Goal: Check status

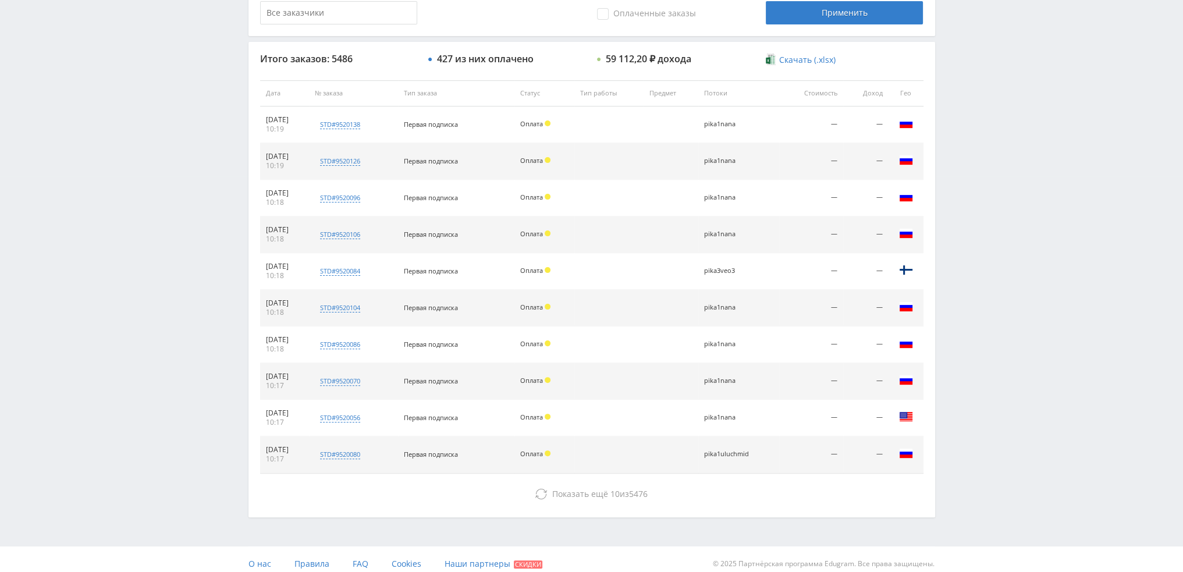
scroll to position [403, 0]
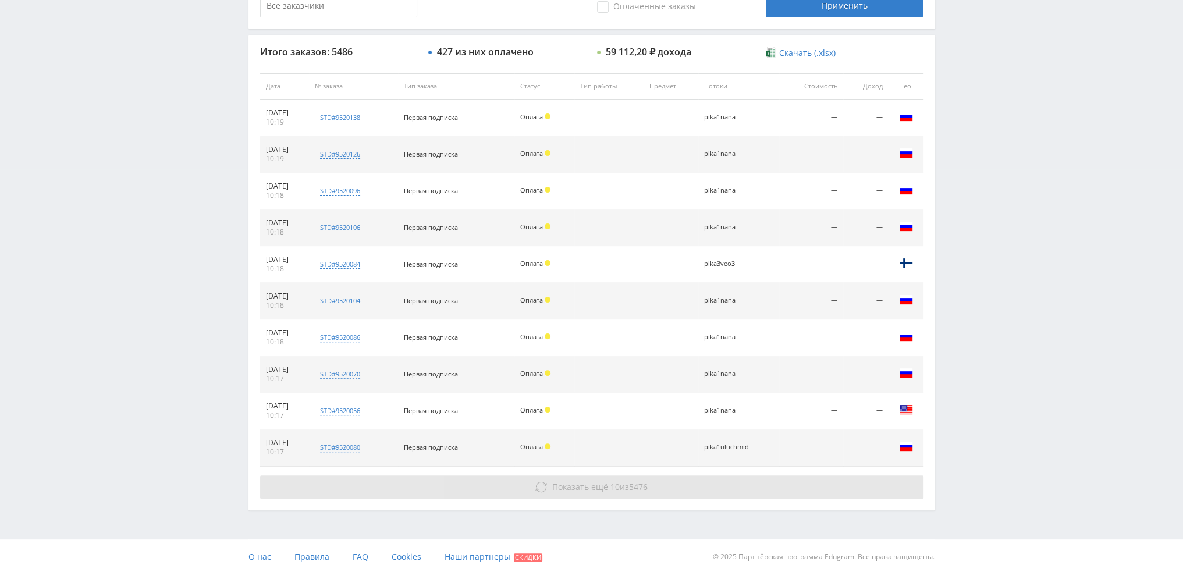
click at [584, 489] on span "Показать ещё" at bounding box center [580, 486] width 56 height 11
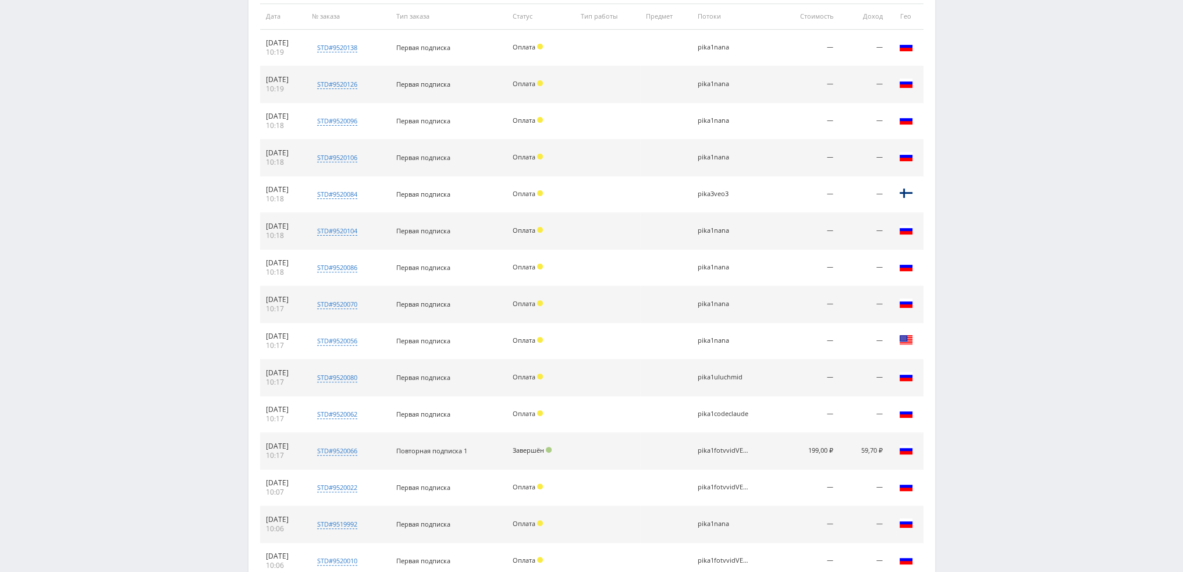
scroll to position [732, 0]
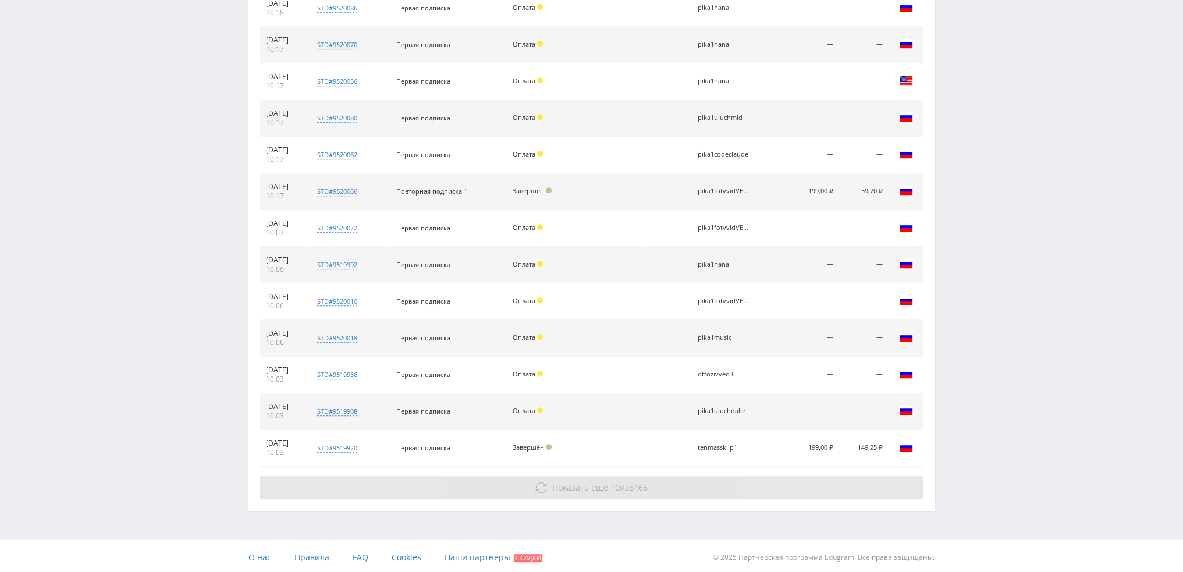
click at [656, 476] on button "Показать ещё 10 из 5466" at bounding box center [591, 487] width 663 height 23
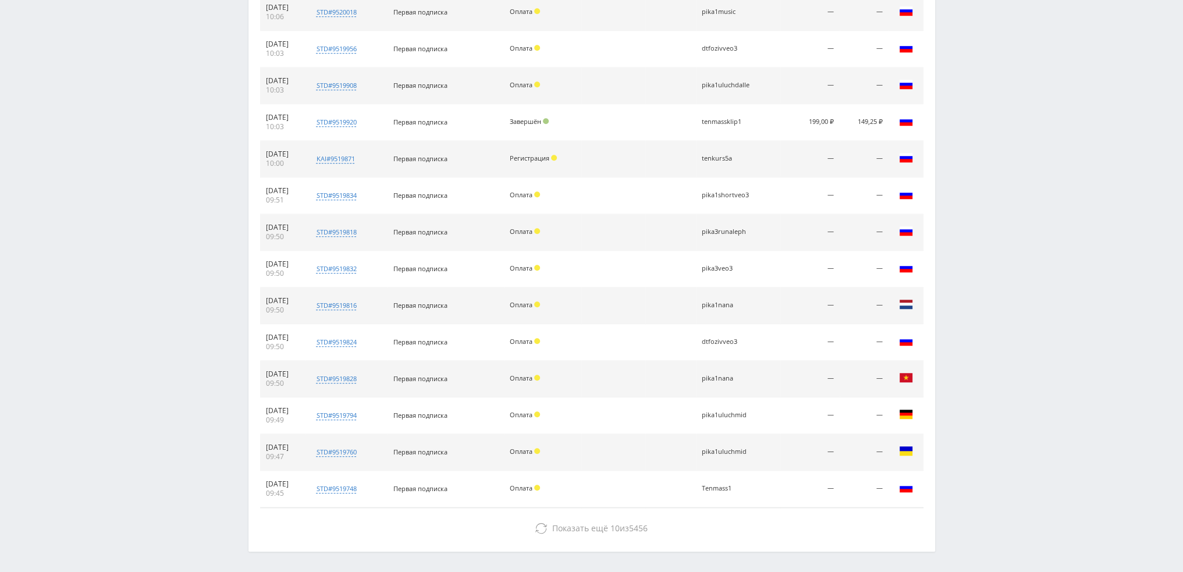
scroll to position [1097, 0]
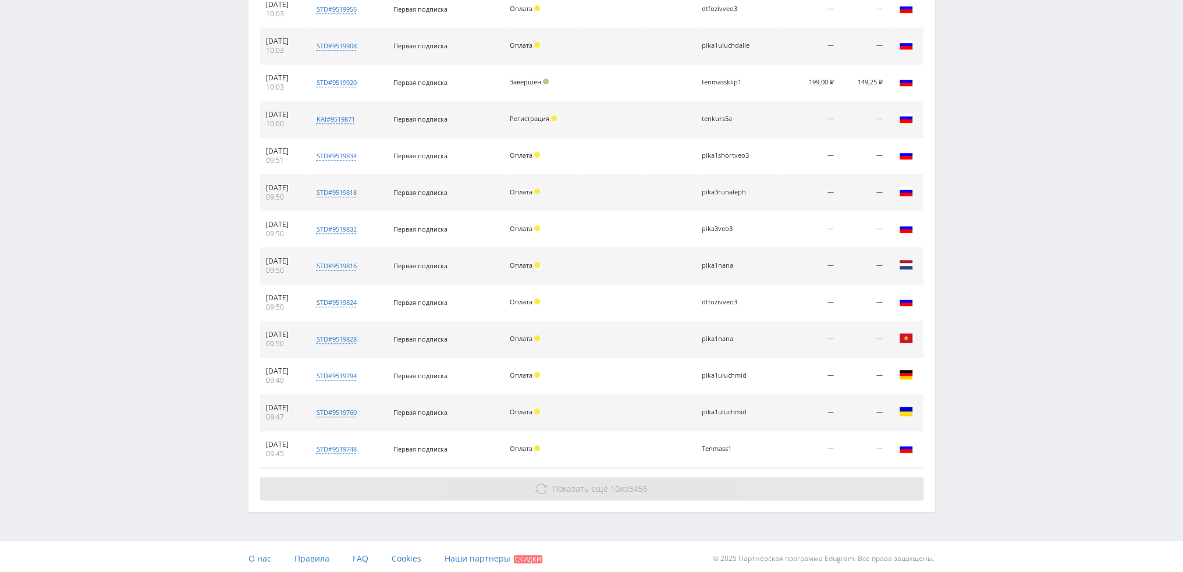
click at [664, 477] on button "Показать ещё 10 из 5456" at bounding box center [591, 488] width 663 height 23
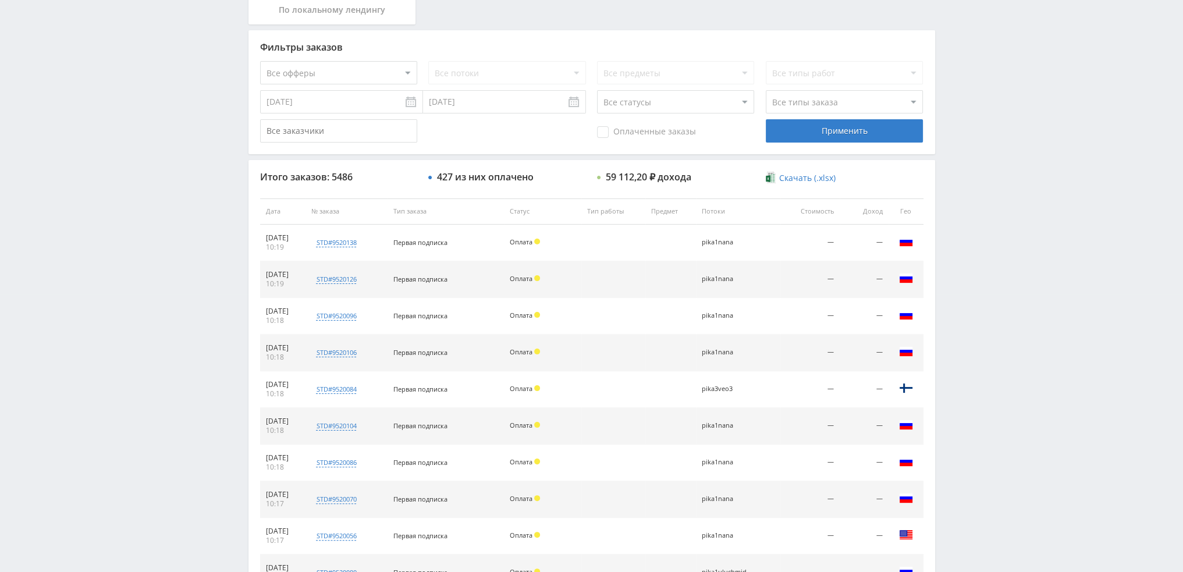
scroll to position [88, 0]
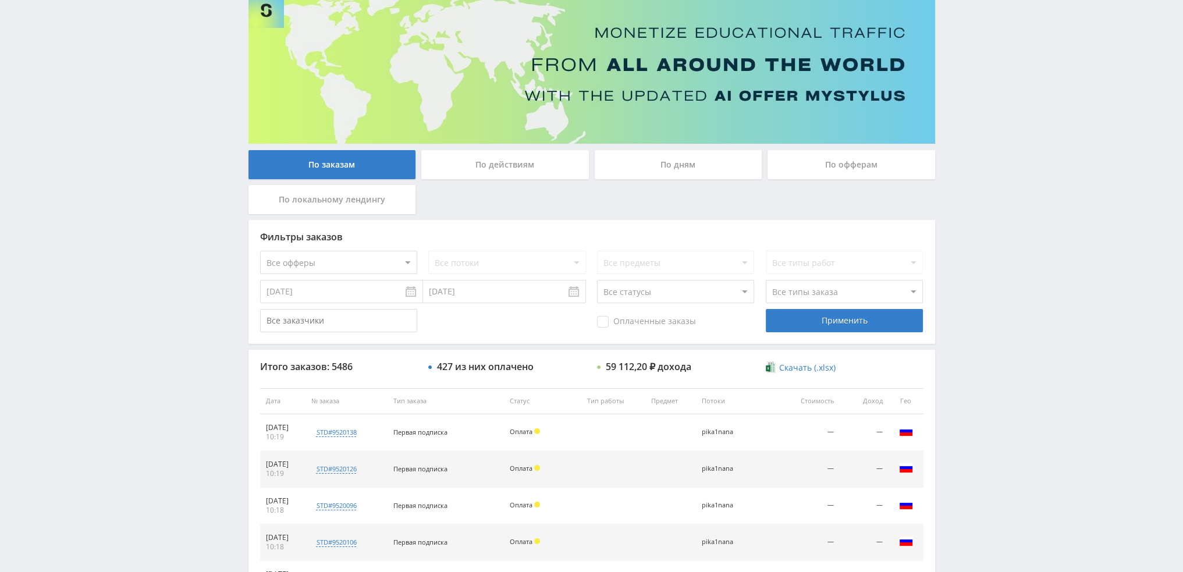
click at [680, 165] on div "По дням" at bounding box center [679, 164] width 168 height 29
click at [0, 0] on input "По дням" at bounding box center [0, 0] width 0 height 0
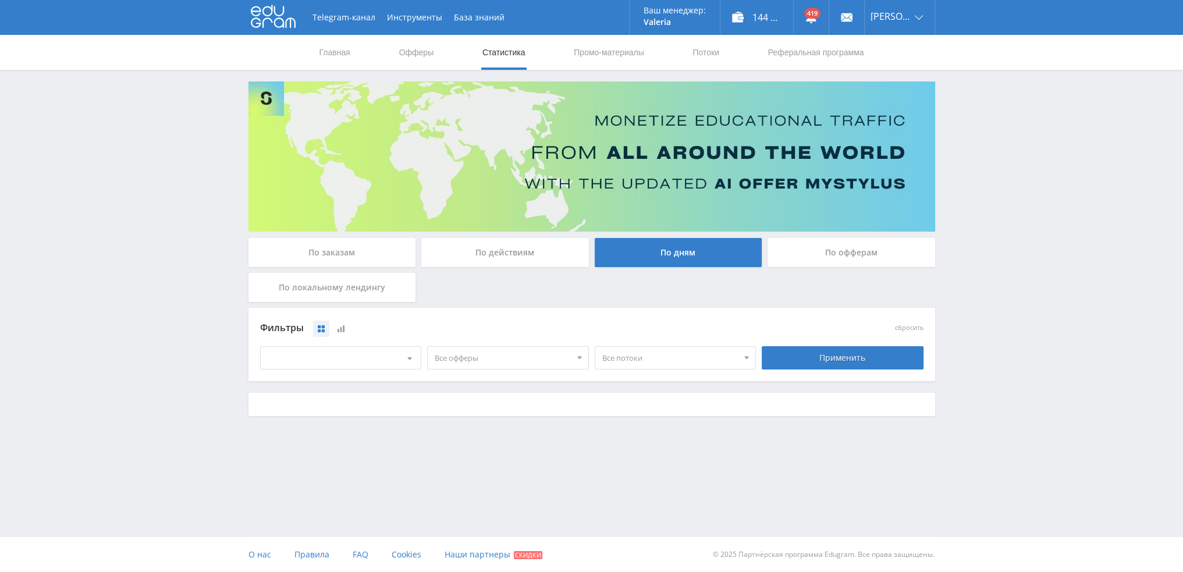
scroll to position [0, 0]
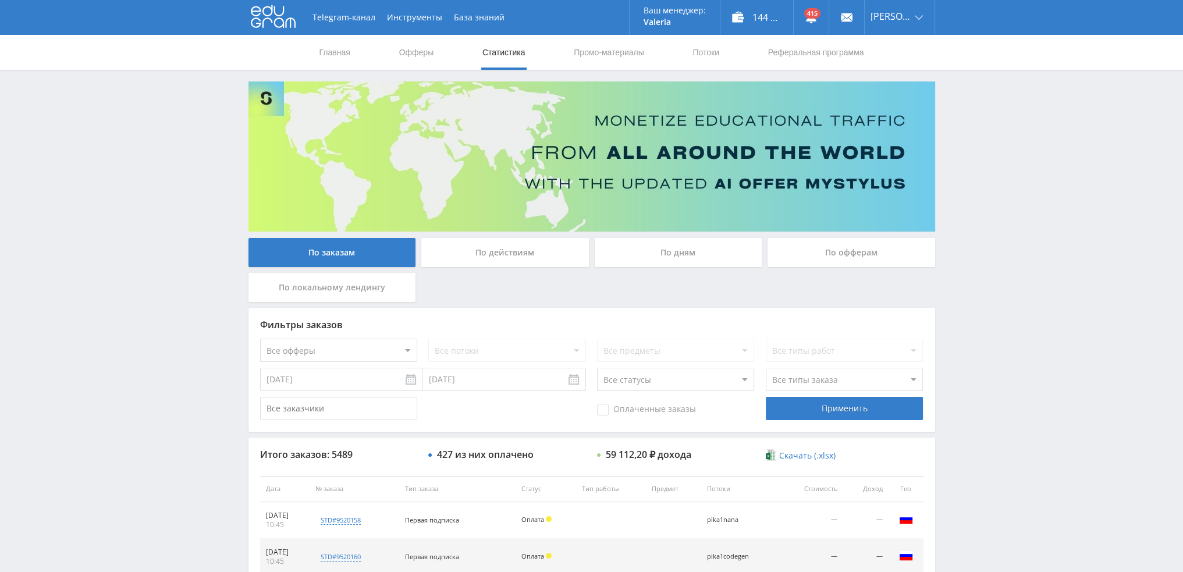
click at [671, 253] on div "По дням" at bounding box center [679, 252] width 168 height 29
click at [0, 0] on input "По дням" at bounding box center [0, 0] width 0 height 0
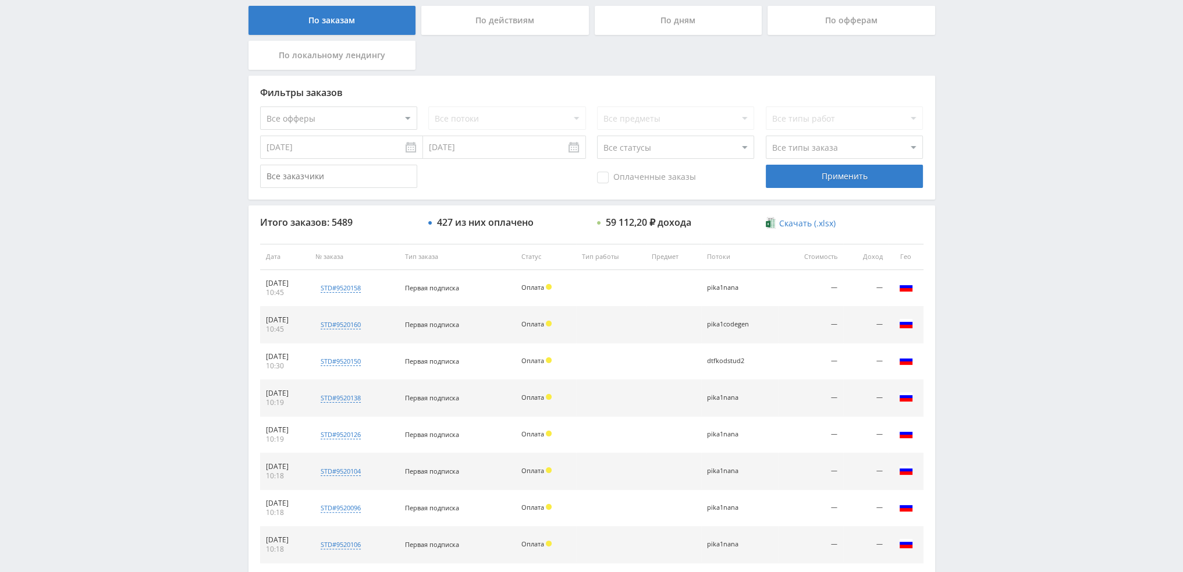
scroll to position [233, 0]
